Goal: Find specific page/section: Find specific page/section

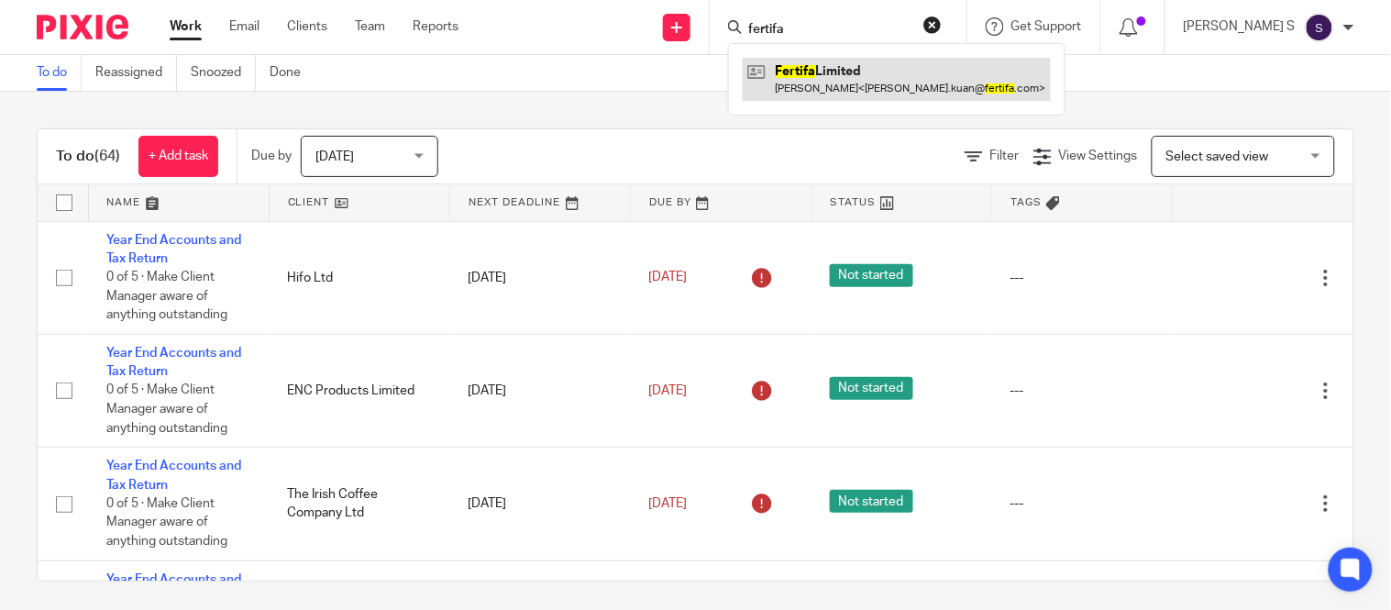
type input "fertifa"
click at [880, 83] on link at bounding box center [897, 79] width 308 height 42
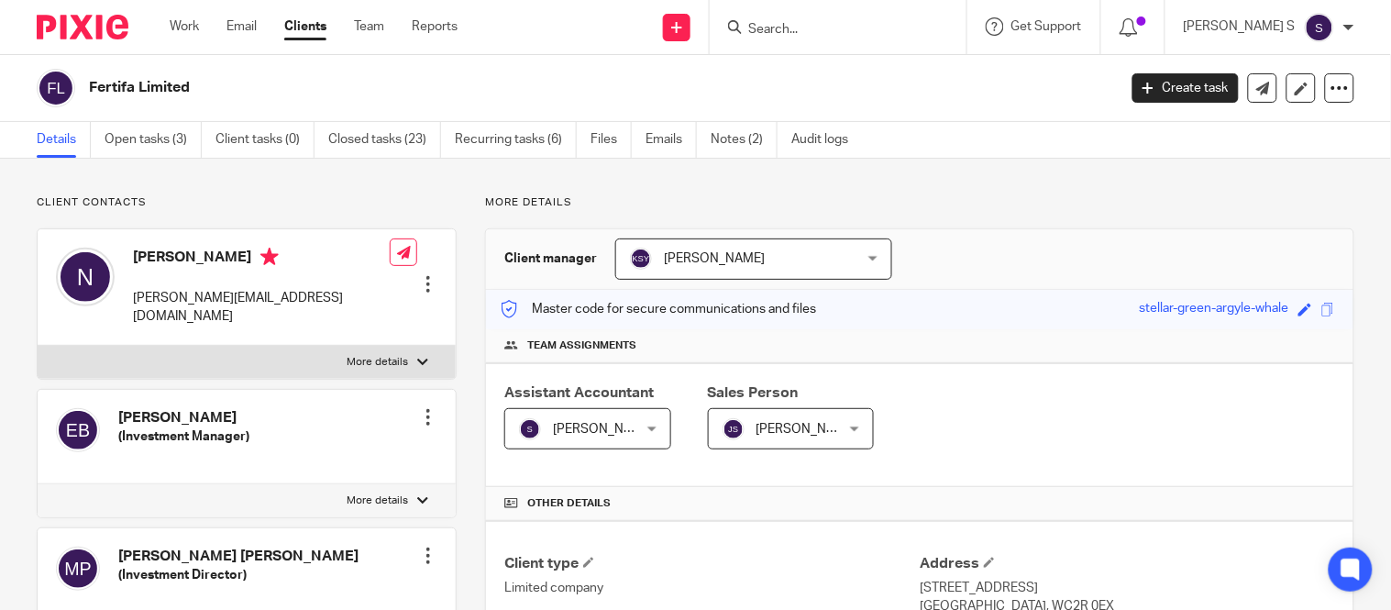
scroll to position [204, 0]
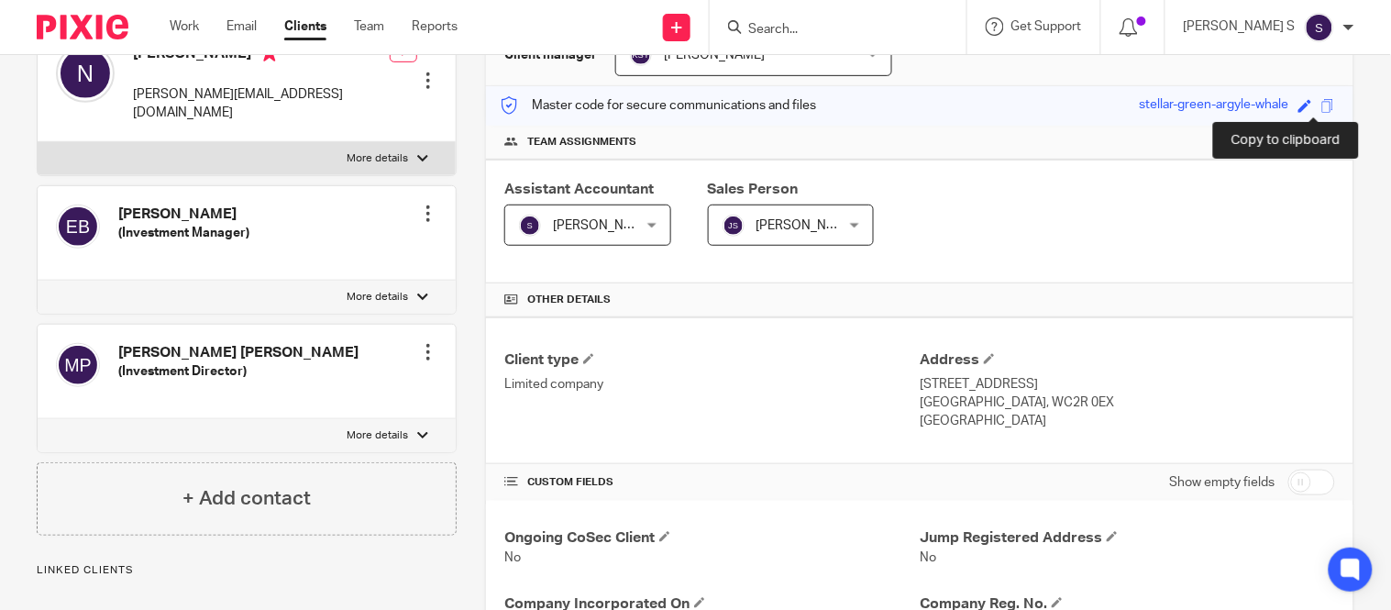
click at [1321, 108] on span at bounding box center [1328, 106] width 14 height 14
click at [1321, 103] on span at bounding box center [1328, 106] width 14 height 14
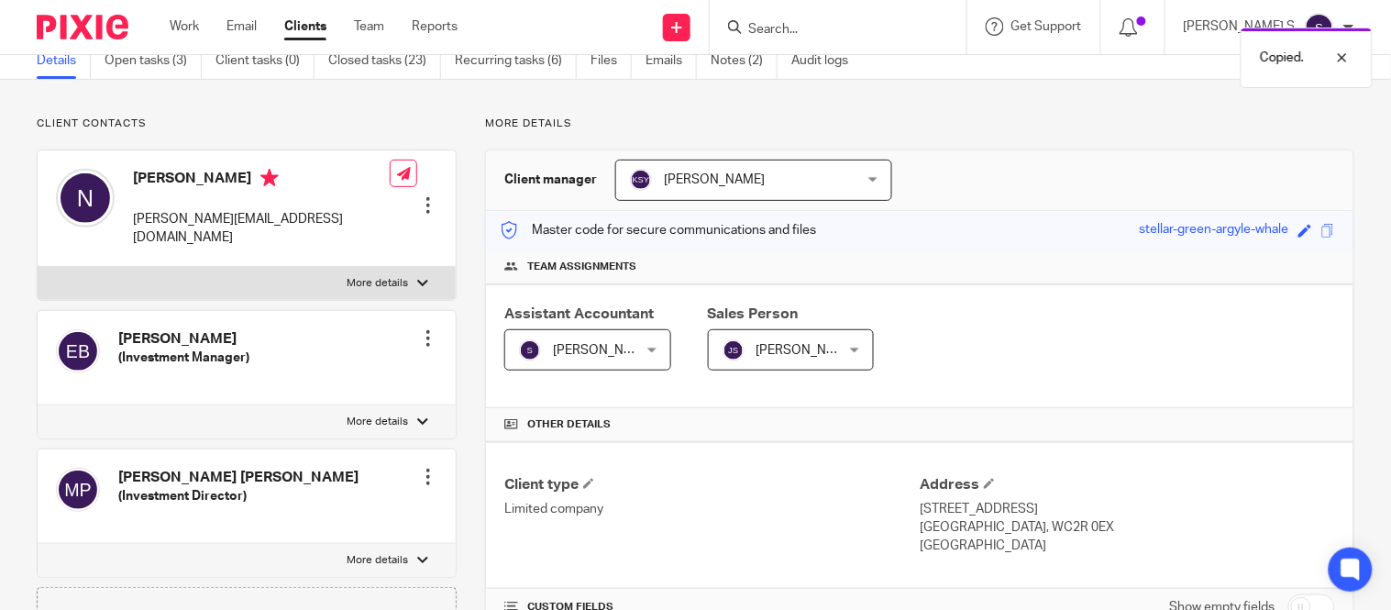
scroll to position [0, 0]
